Goal: Find specific page/section: Find specific page/section

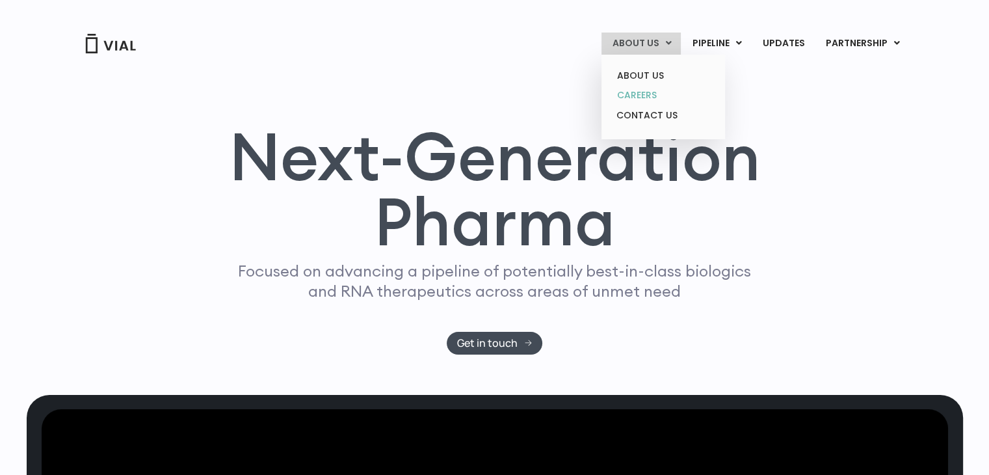
click at [637, 96] on link "CAREERS" at bounding box center [663, 95] width 114 height 20
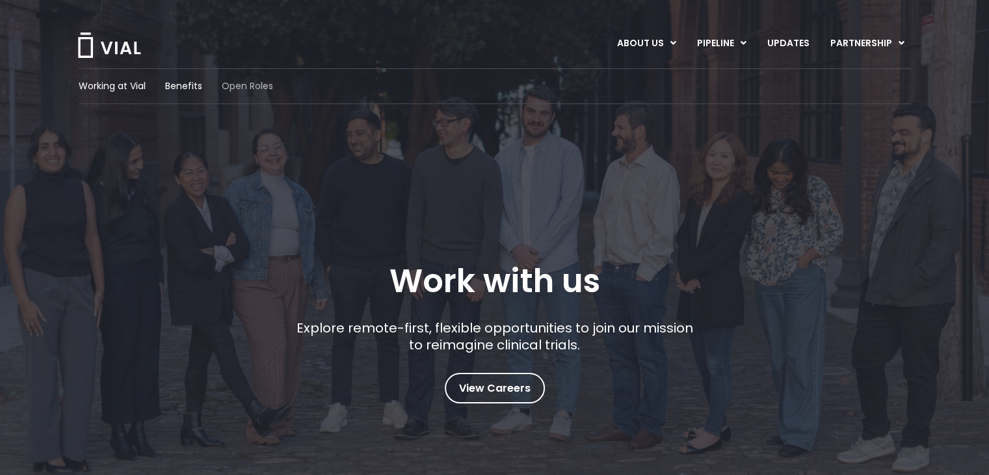
click at [241, 86] on span "Open Roles" at bounding box center [247, 86] width 51 height 14
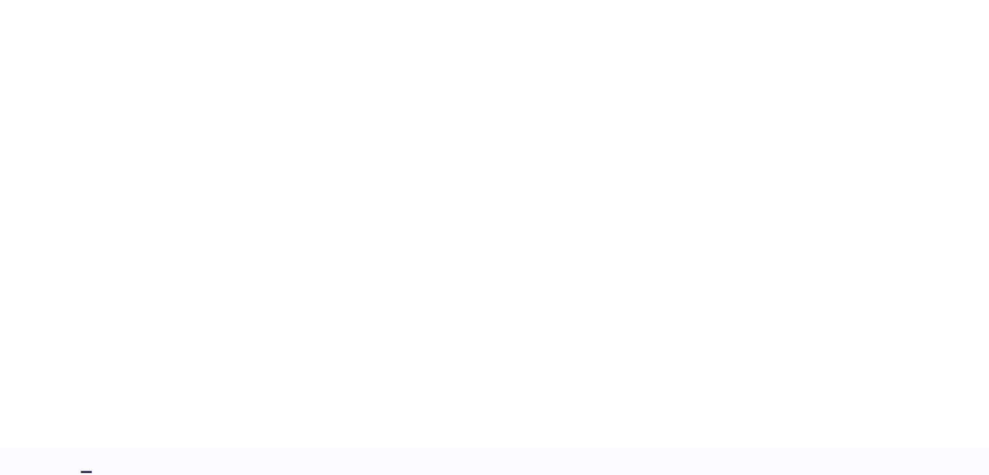
scroll to position [1982, 0]
